Goal: Check status: Check status

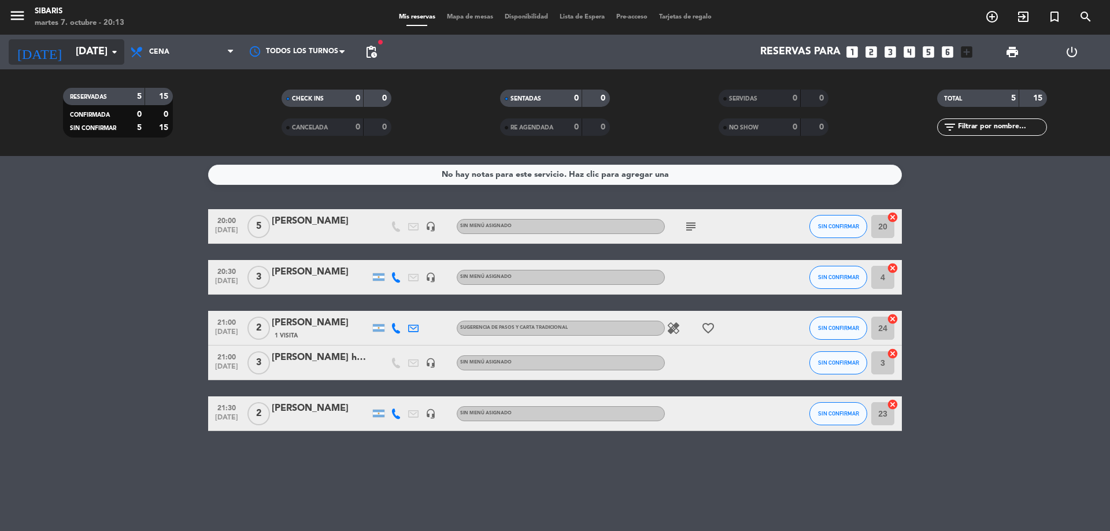
click at [79, 49] on input "[DATE]" at bounding box center [137, 51] width 134 height 23
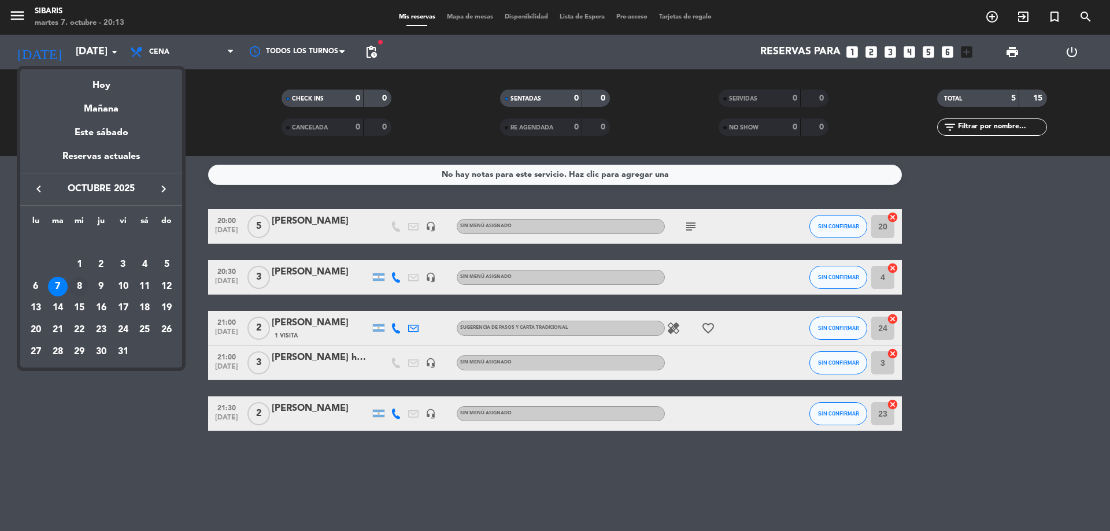
click at [84, 286] on div "8" at bounding box center [79, 287] width 20 height 20
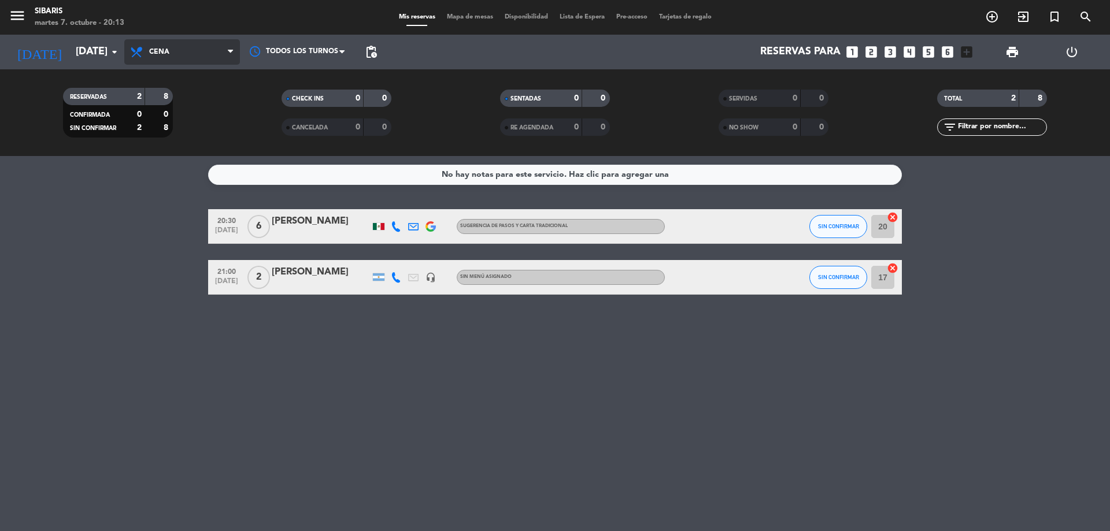
click at [170, 52] on span "Cena" at bounding box center [182, 51] width 116 height 25
click at [92, 53] on input "[DATE]" at bounding box center [137, 51] width 134 height 23
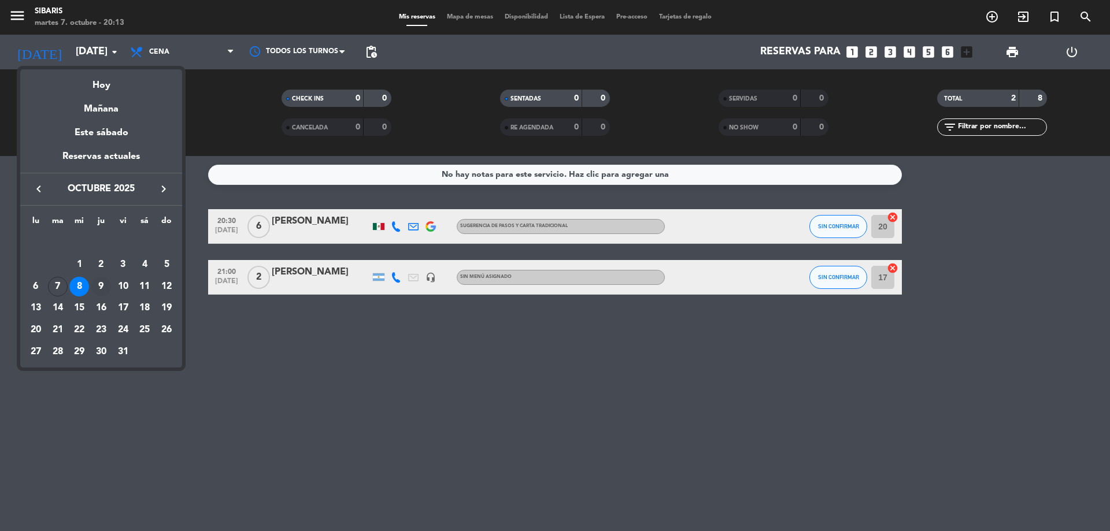
click at [98, 283] on div "9" at bounding box center [101, 287] width 20 height 20
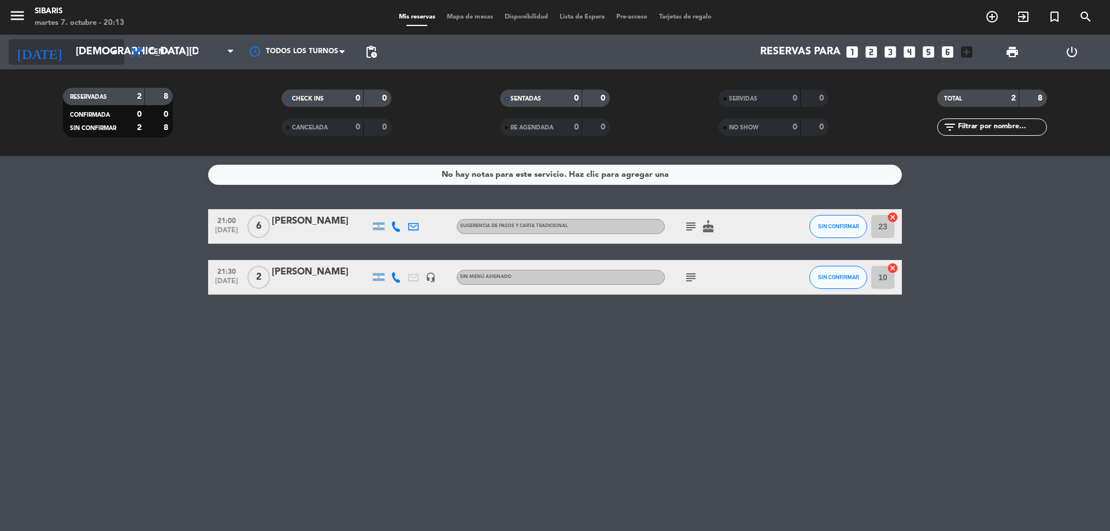
click at [83, 53] on input "[DEMOGRAPHIC_DATA][DATE]" at bounding box center [137, 51] width 134 height 23
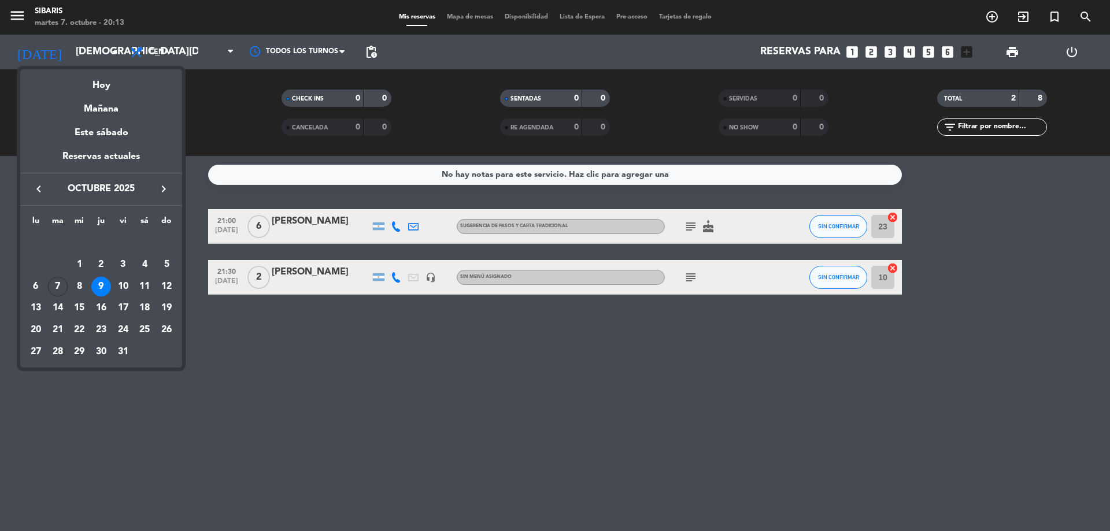
click at [77, 284] on div "8" at bounding box center [79, 287] width 20 height 20
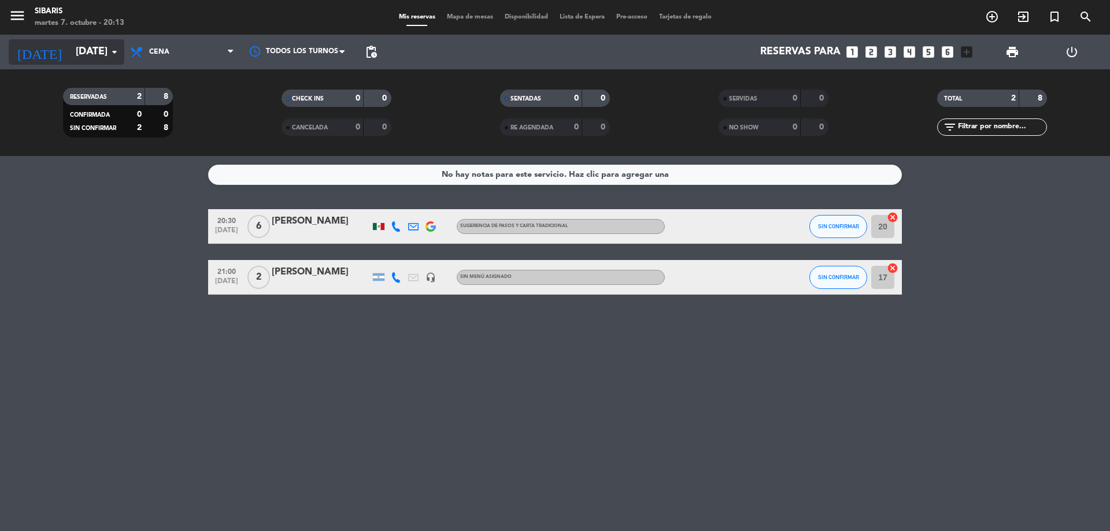
click at [120, 55] on icon "arrow_drop_down" at bounding box center [114, 52] width 14 height 14
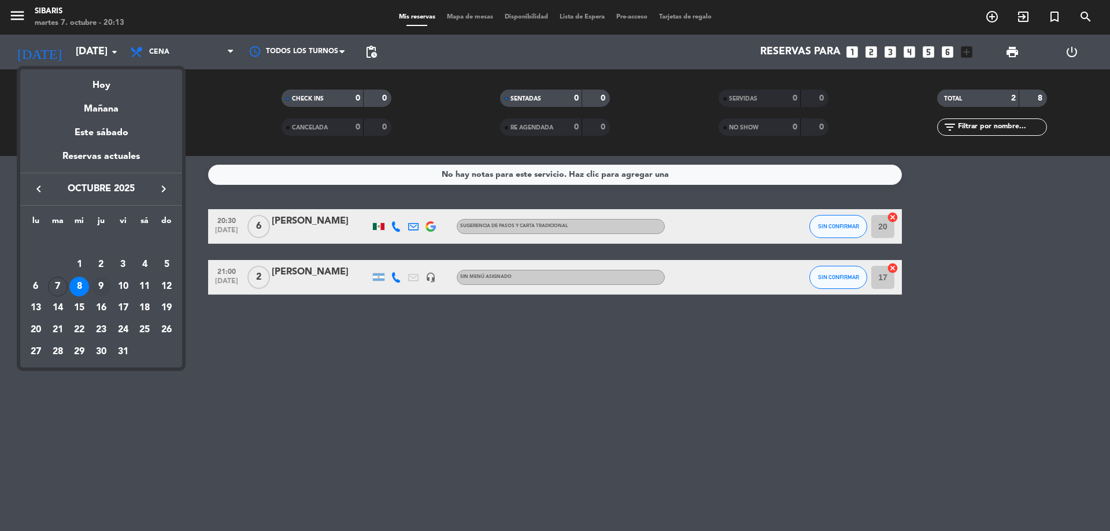
click at [95, 285] on div "9" at bounding box center [101, 287] width 20 height 20
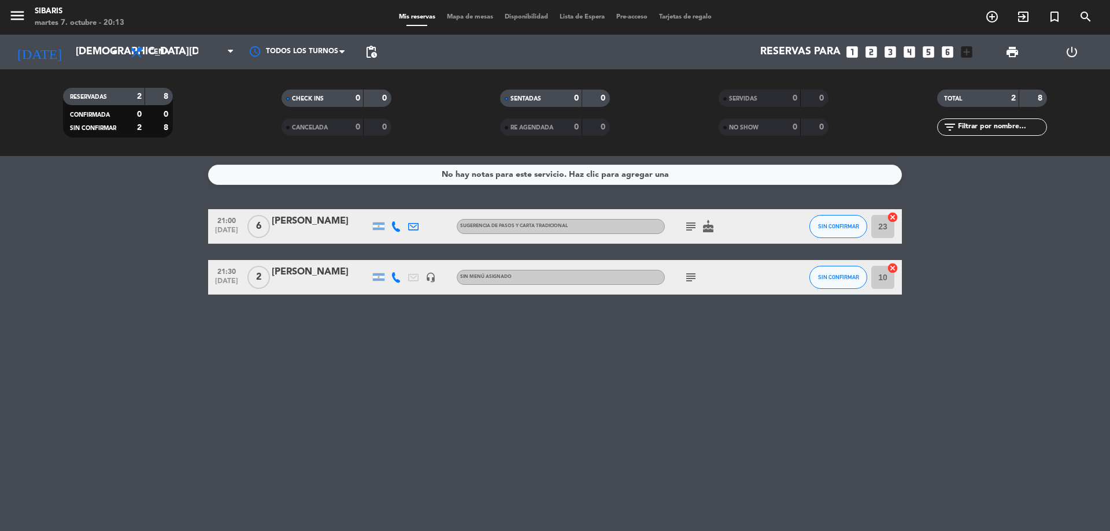
click at [692, 226] on icon "subject" at bounding box center [691, 227] width 14 height 14
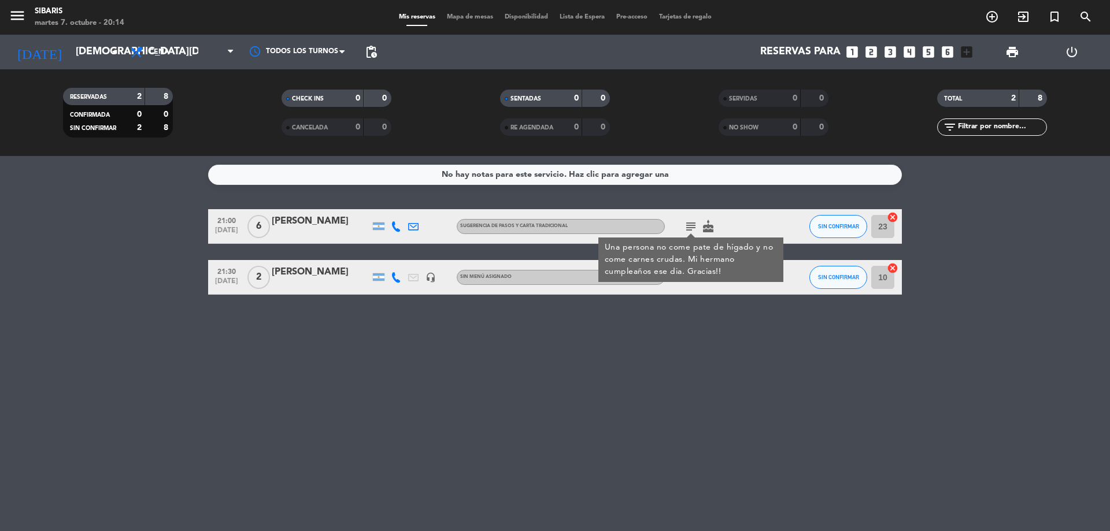
click at [710, 226] on icon "cake" at bounding box center [708, 227] width 14 height 14
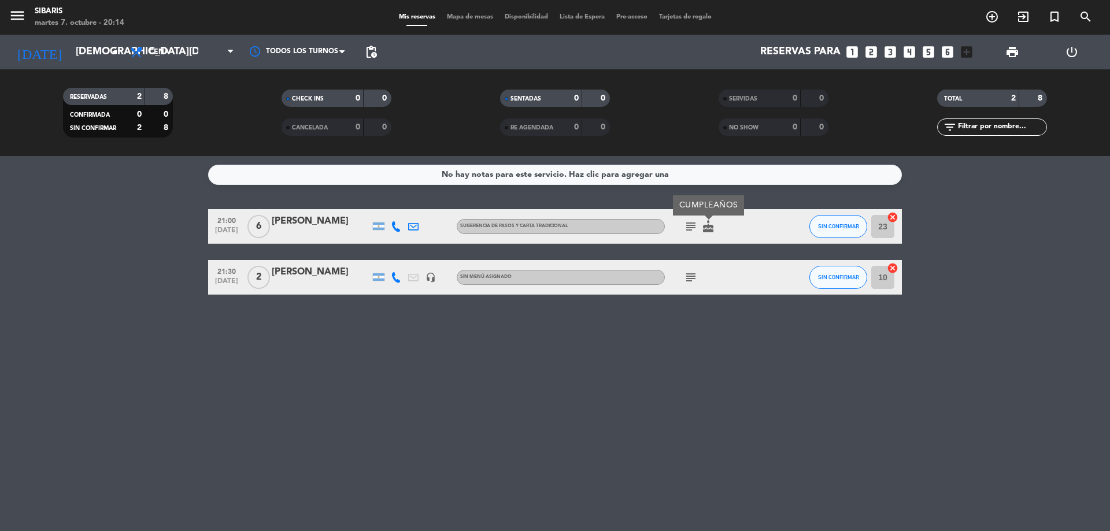
drag, startPoint x: 691, startPoint y: 276, endPoint x: 691, endPoint y: 282, distance: 6.4
click at [691, 279] on icon "subject" at bounding box center [691, 277] width 14 height 14
click at [70, 57] on input "[DEMOGRAPHIC_DATA][DATE]" at bounding box center [137, 51] width 134 height 23
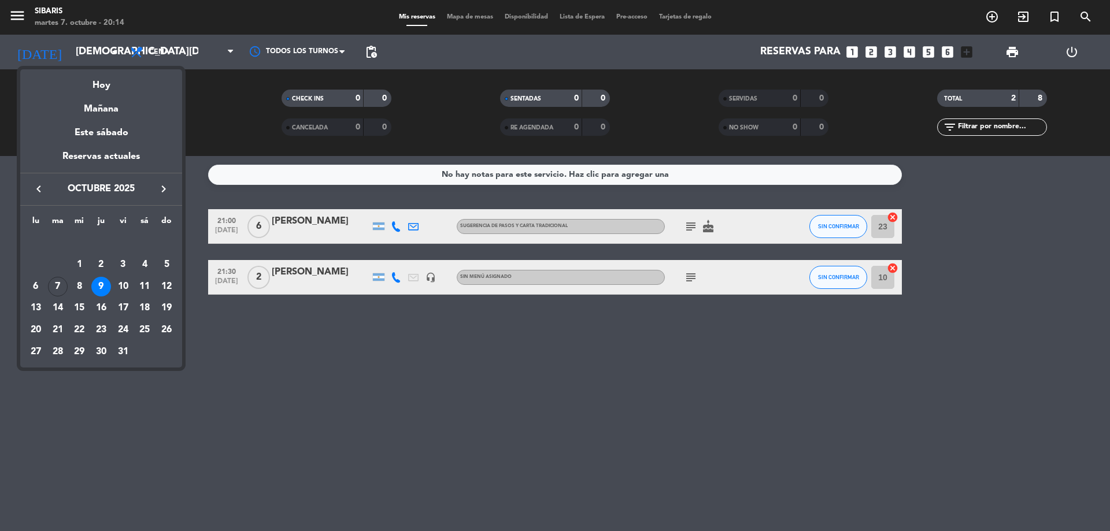
click at [128, 295] on div "10" at bounding box center [123, 287] width 20 height 20
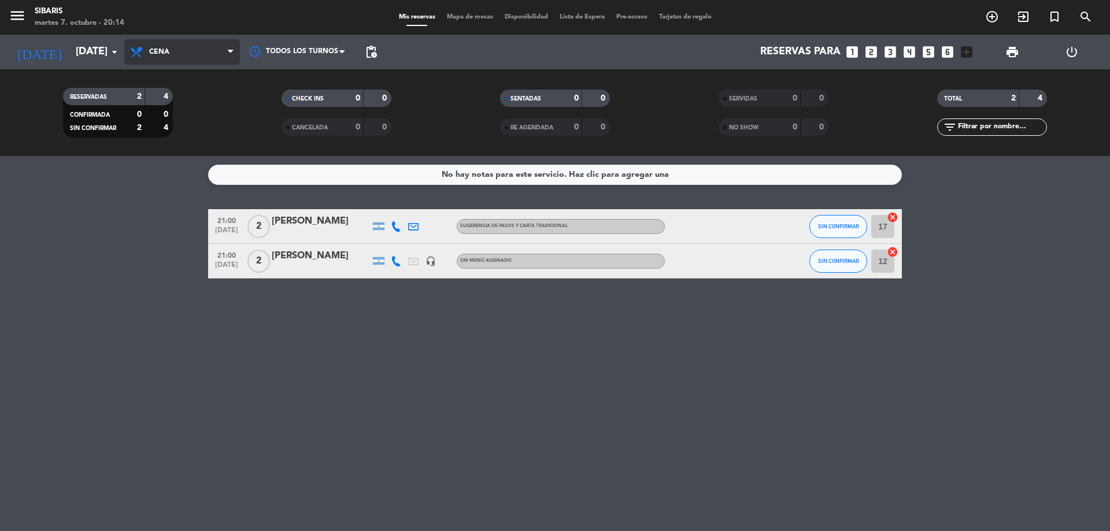
click at [140, 49] on icon at bounding box center [137, 52] width 17 height 14
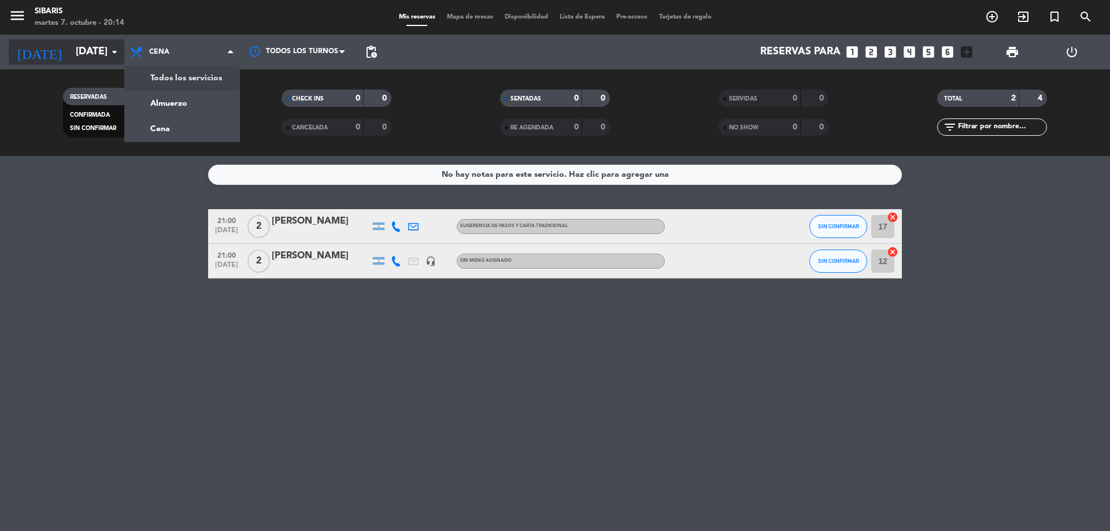
click at [95, 48] on input "[DATE]" at bounding box center [137, 51] width 134 height 23
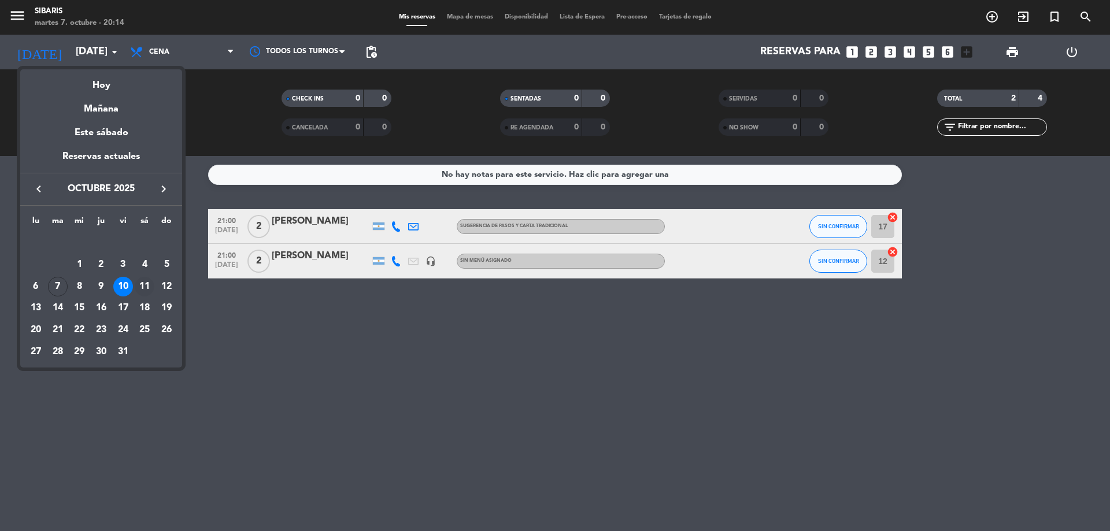
click at [138, 284] on div "11" at bounding box center [145, 287] width 20 height 20
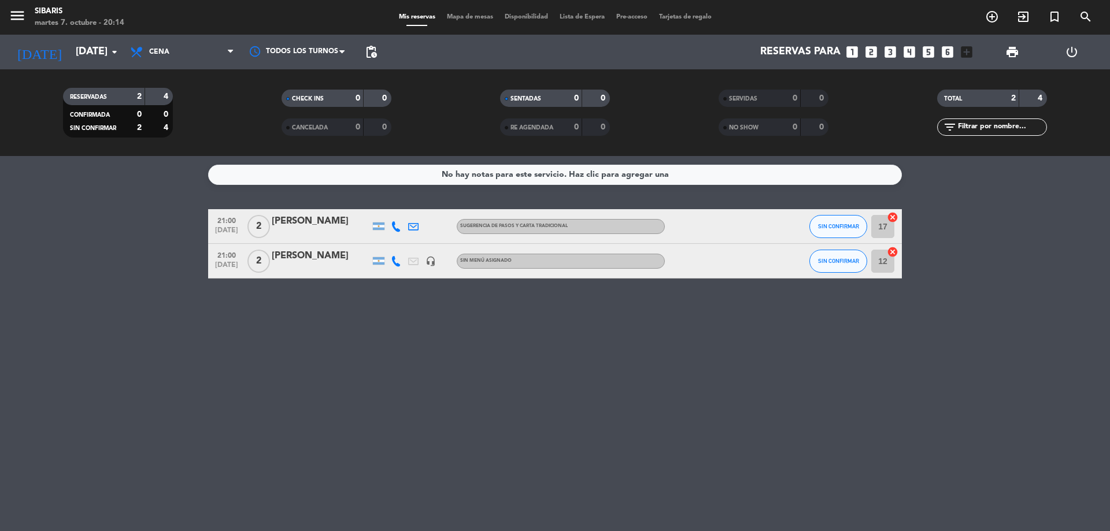
type input "[DATE]"
